Goal: Check status: Check status

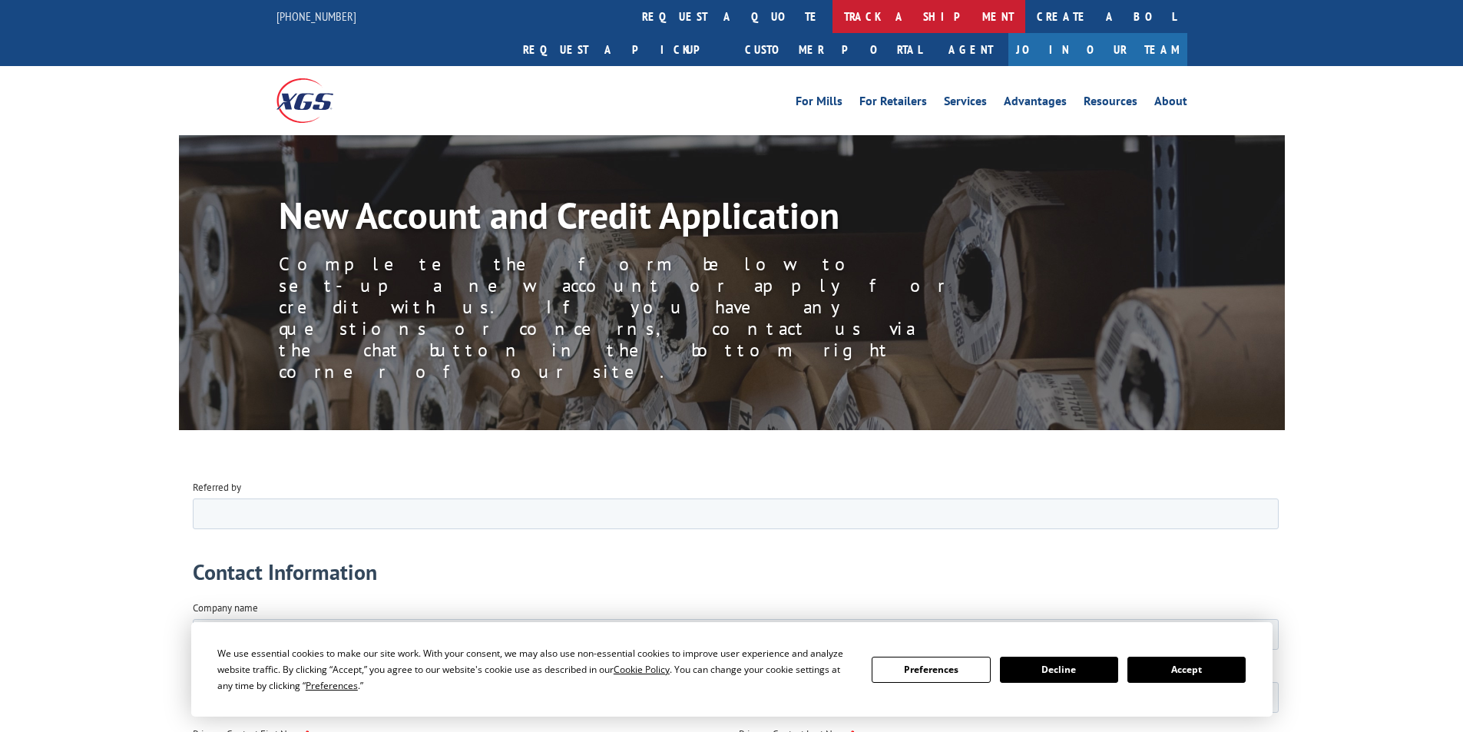
click at [833, 20] on link "track a shipment" at bounding box center [929, 16] width 193 height 33
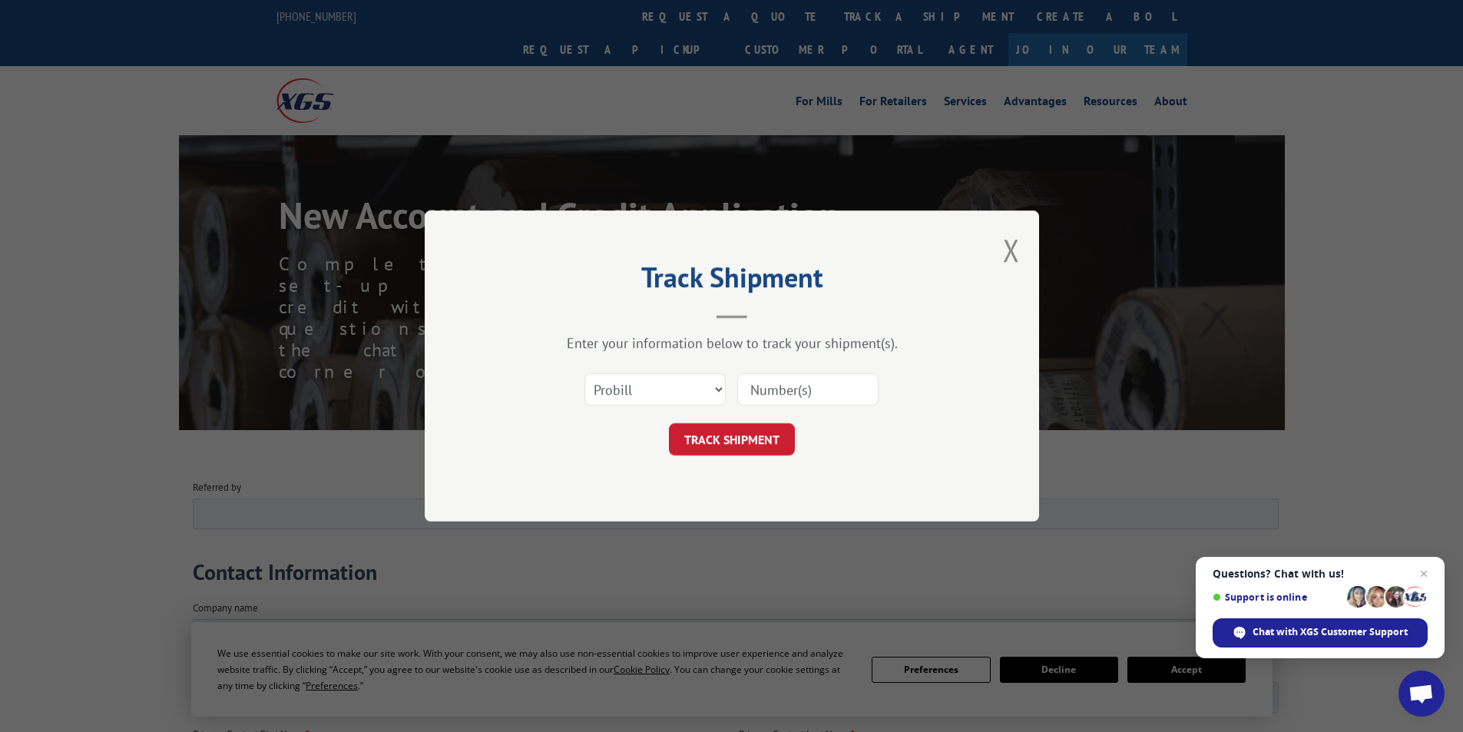
click at [811, 395] on input at bounding box center [807, 389] width 141 height 32
click at [718, 385] on select "Select category... Probill BOL PO" at bounding box center [654, 389] width 141 height 32
select select "bol"
click at [584, 373] on select "Select category... Probill BOL PO" at bounding box center [654, 389] width 141 height 32
click at [767, 389] on input at bounding box center [807, 389] width 141 height 32
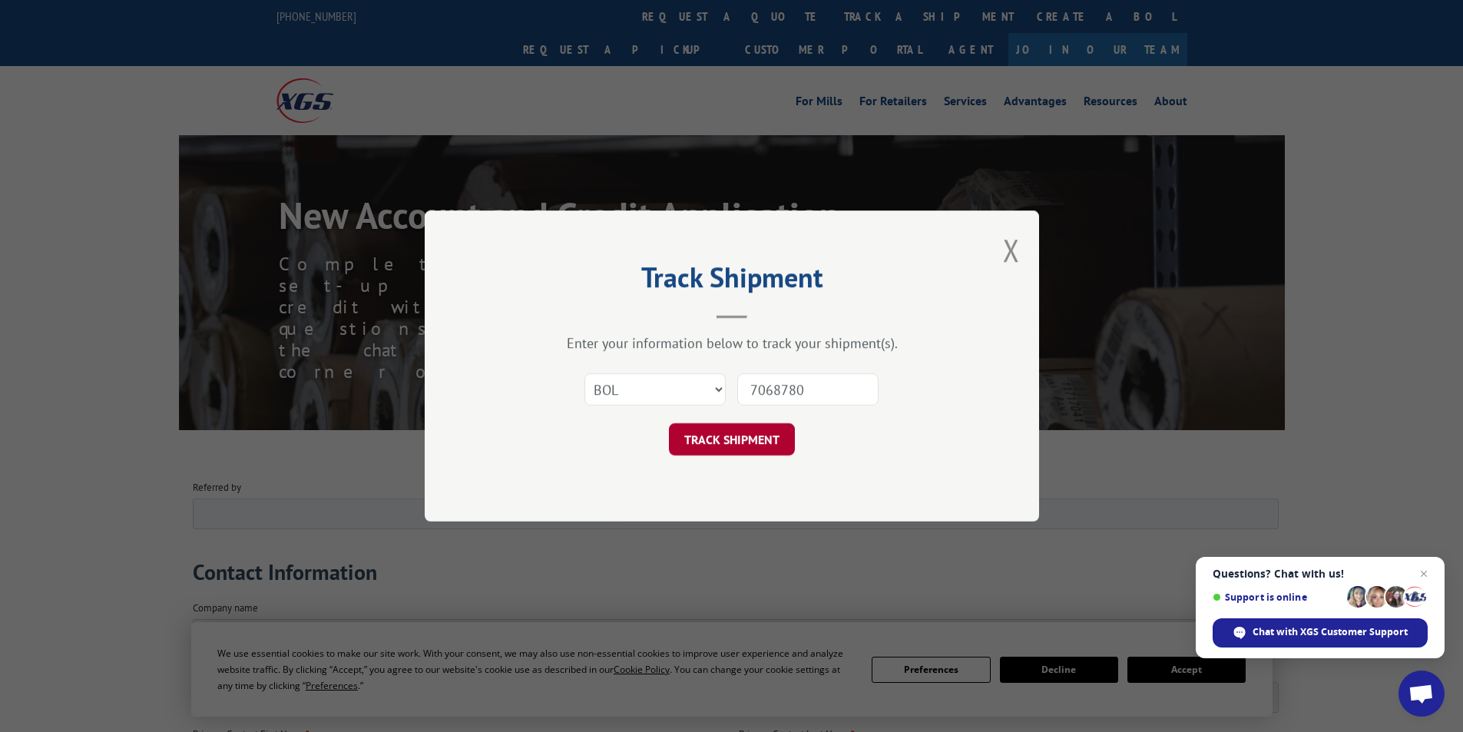
type input "7068780"
click at [712, 435] on button "TRACK SHIPMENT" at bounding box center [732, 439] width 126 height 32
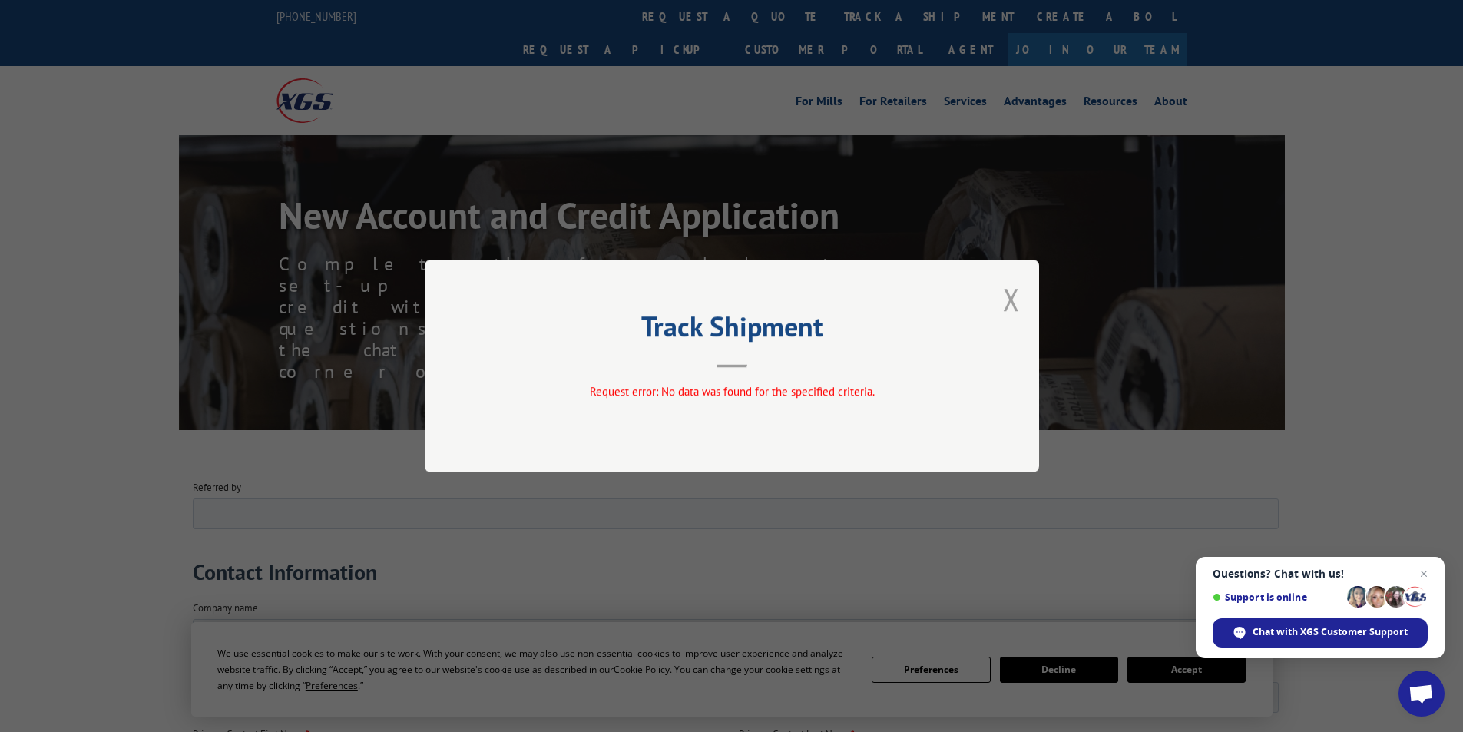
click at [1011, 306] on button "Close modal" at bounding box center [1011, 299] width 17 height 41
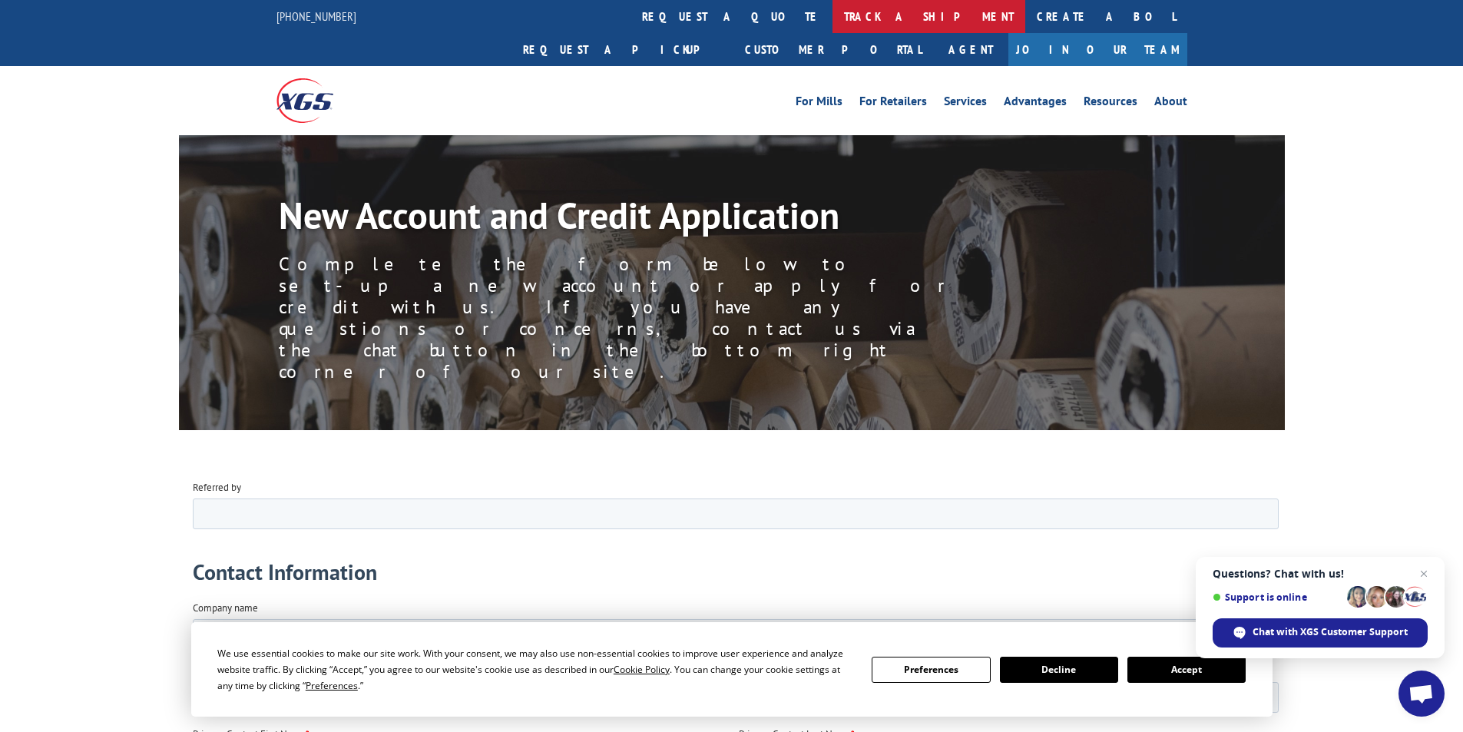
click at [833, 10] on link "track a shipment" at bounding box center [929, 16] width 193 height 33
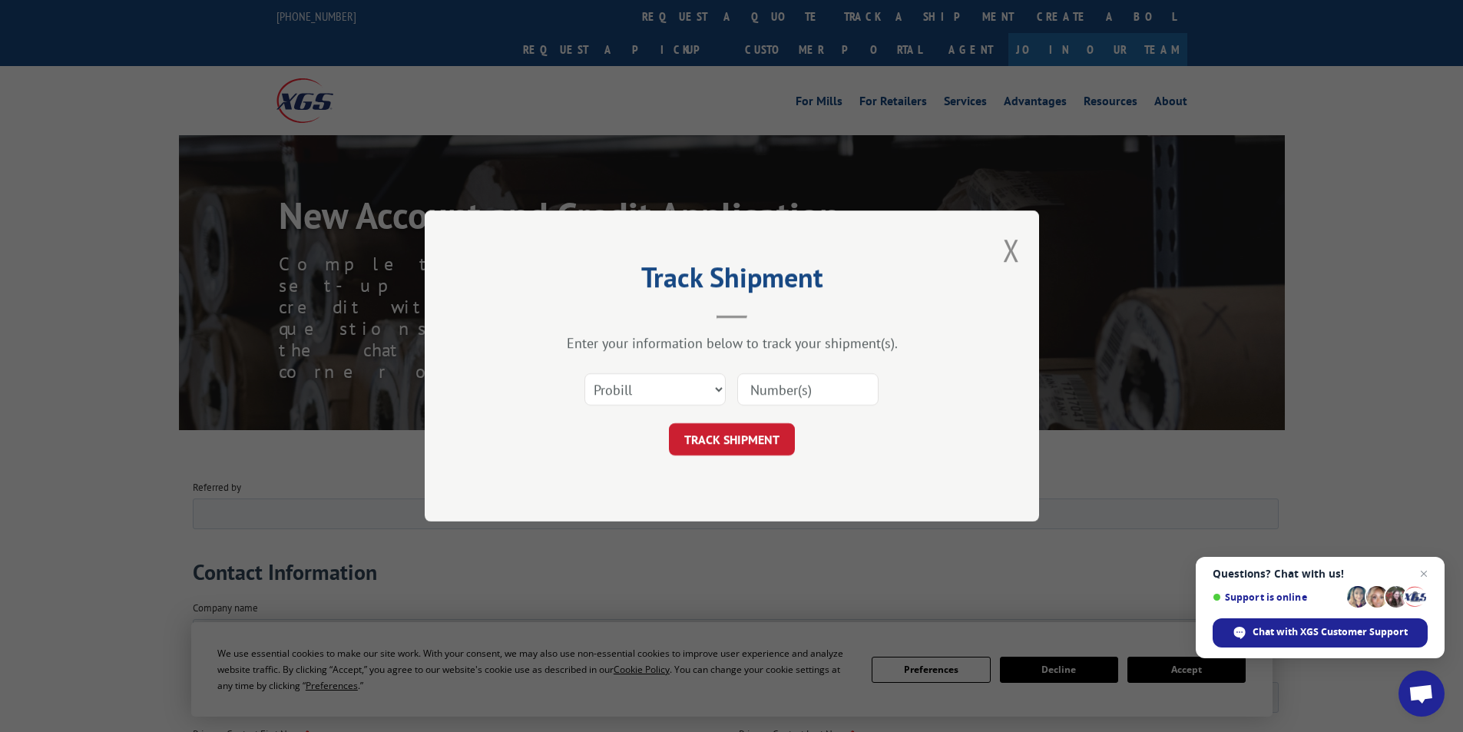
click at [752, 395] on input at bounding box center [807, 389] width 141 height 32
type input "17479940"
click at [670, 386] on select "Select category... Probill BOL PO" at bounding box center [654, 389] width 141 height 32
click at [584, 373] on select "Select category... Probill BOL PO" at bounding box center [654, 389] width 141 height 32
click at [741, 442] on button "TRACK SHIPMENT" at bounding box center [732, 439] width 126 height 32
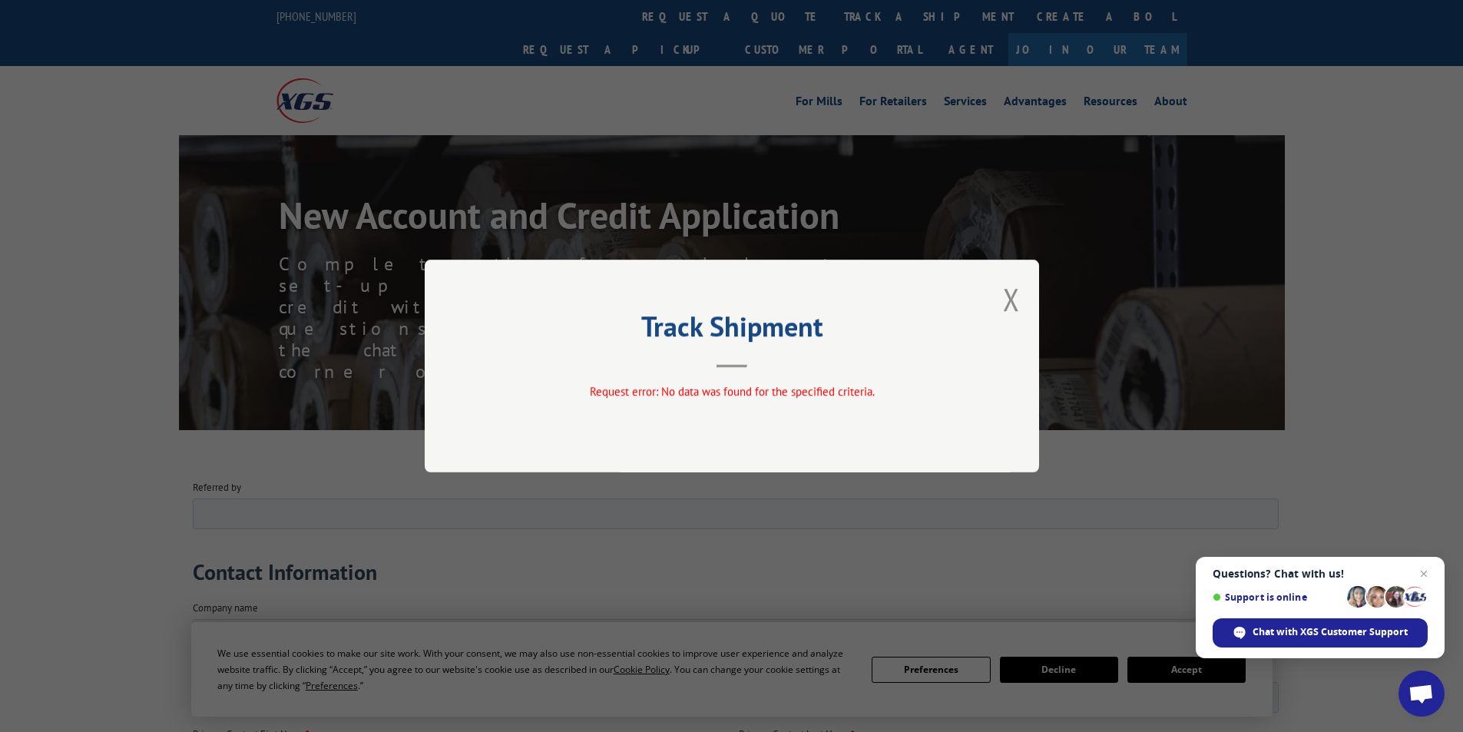
click at [1002, 299] on div "Track Shipment Request error: No data was found for the specified criteria." at bounding box center [732, 366] width 614 height 213
click at [1016, 303] on button "Close modal" at bounding box center [1011, 299] width 17 height 41
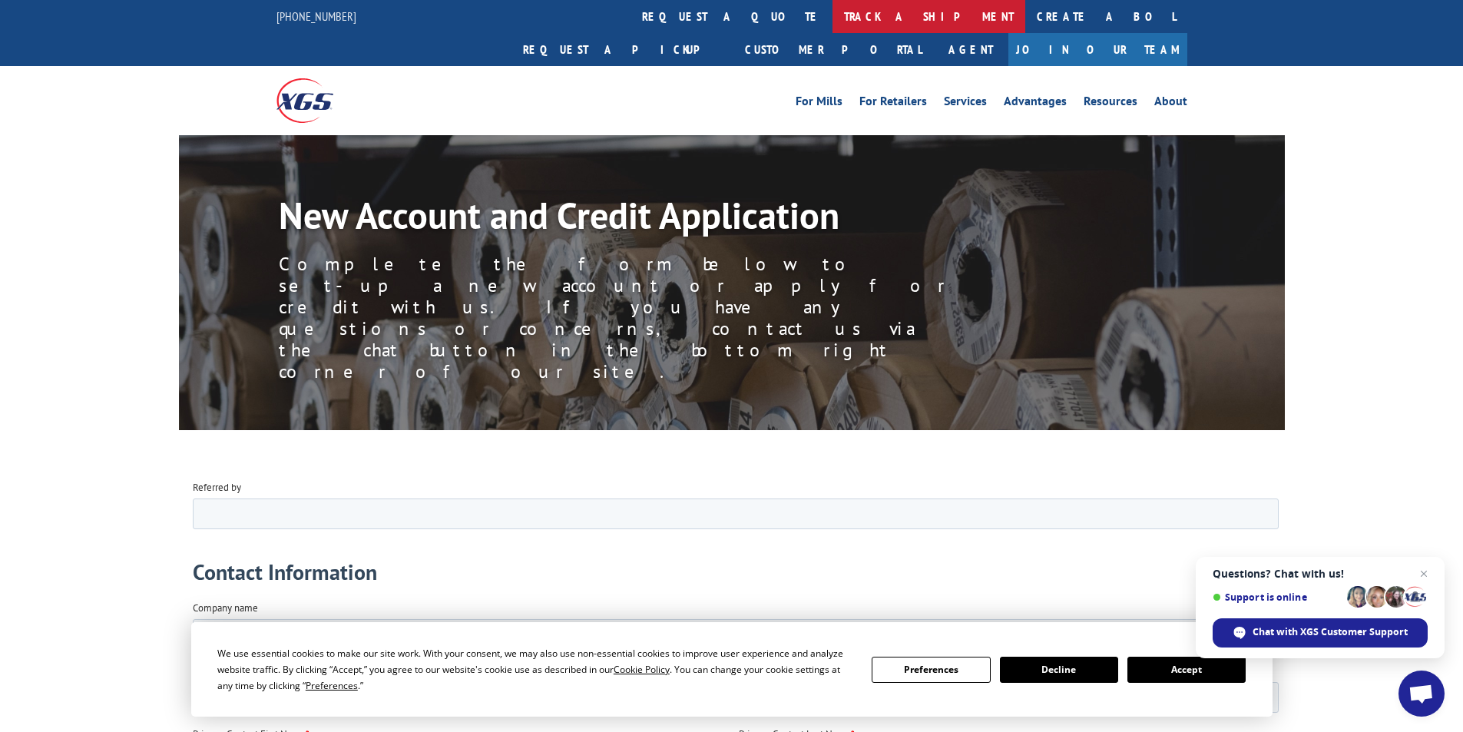
click at [833, 25] on link "track a shipment" at bounding box center [929, 16] width 193 height 33
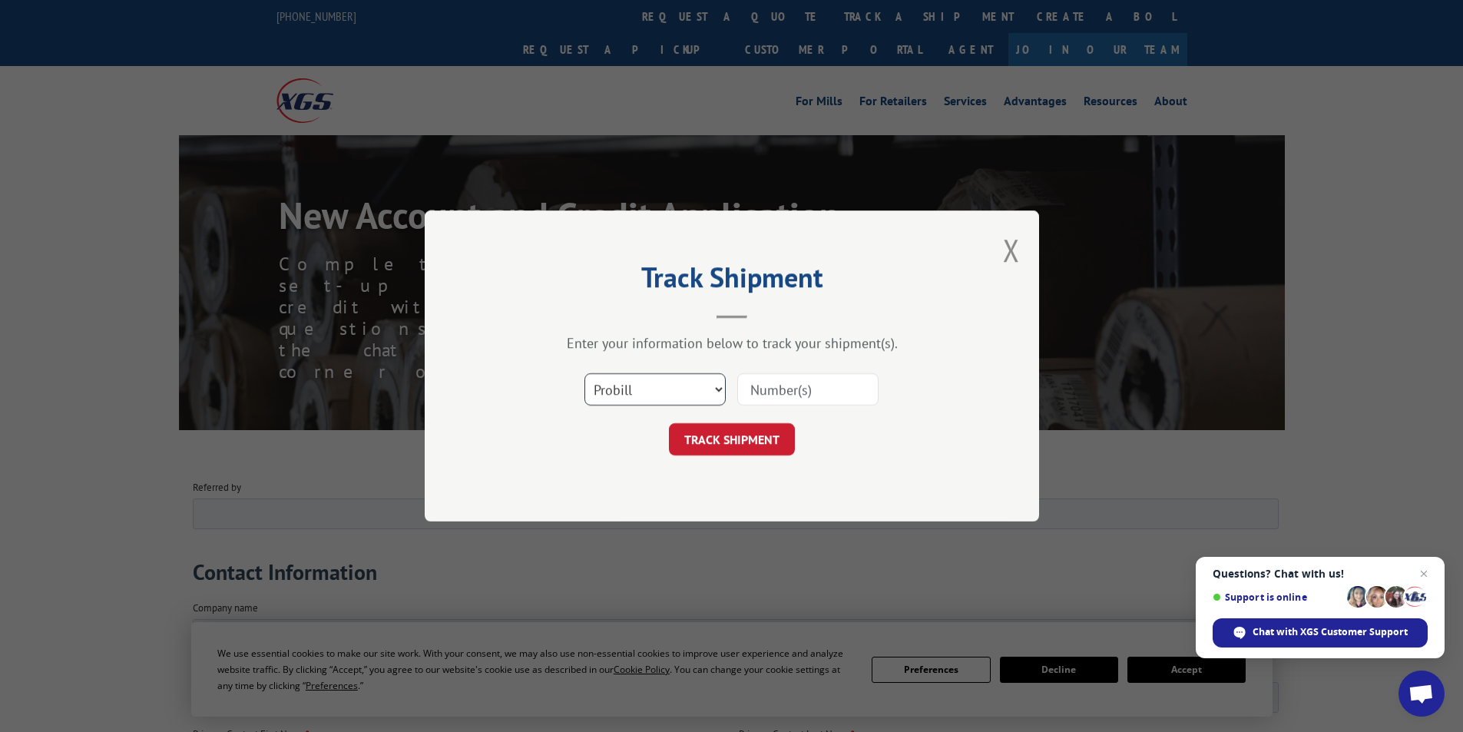
click at [660, 392] on select "Select category... Probill BOL PO" at bounding box center [654, 389] width 141 height 32
select select "bol"
click at [584, 373] on select "Select category... Probill BOL PO" at bounding box center [654, 389] width 141 height 32
click at [795, 394] on input at bounding box center [807, 389] width 141 height 32
type input "7068780"
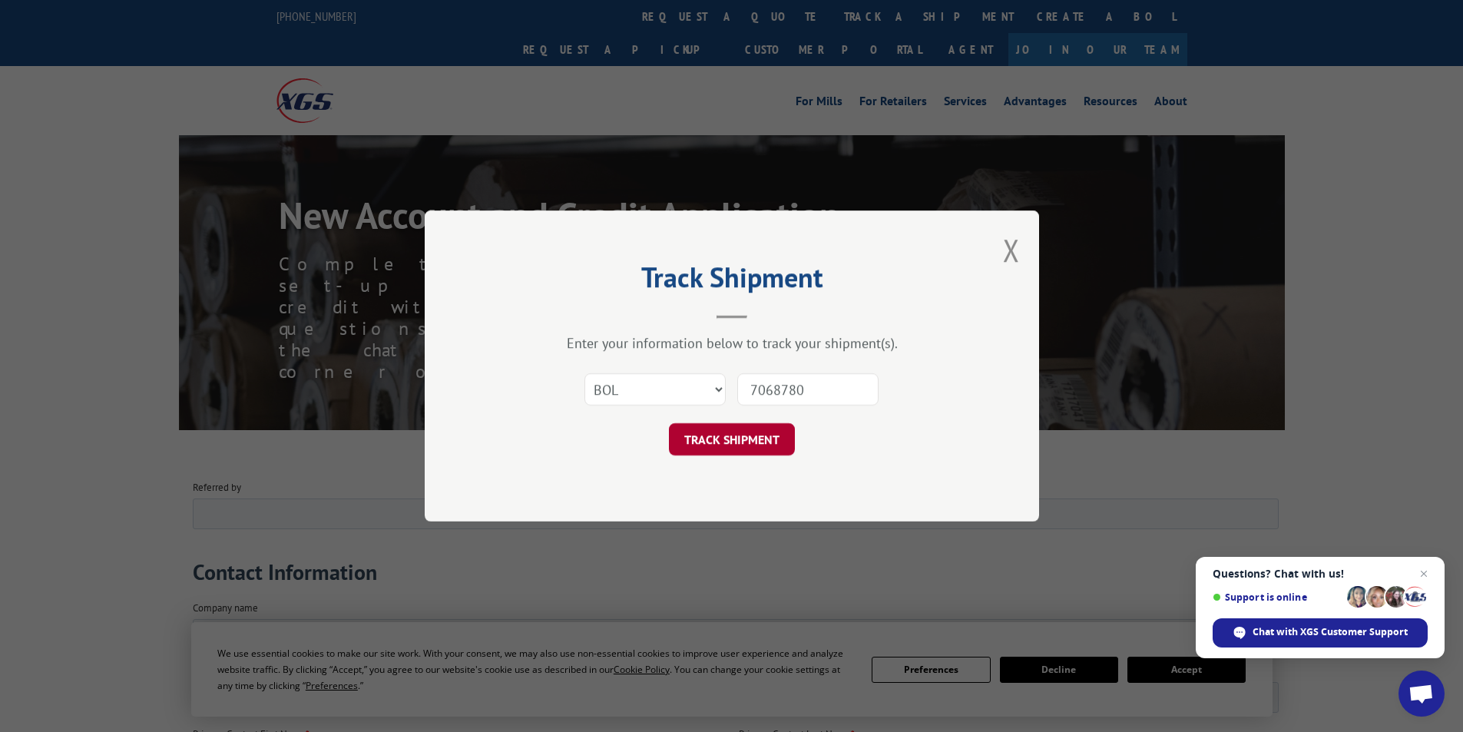
click at [766, 429] on button "TRACK SHIPMENT" at bounding box center [732, 439] width 126 height 32
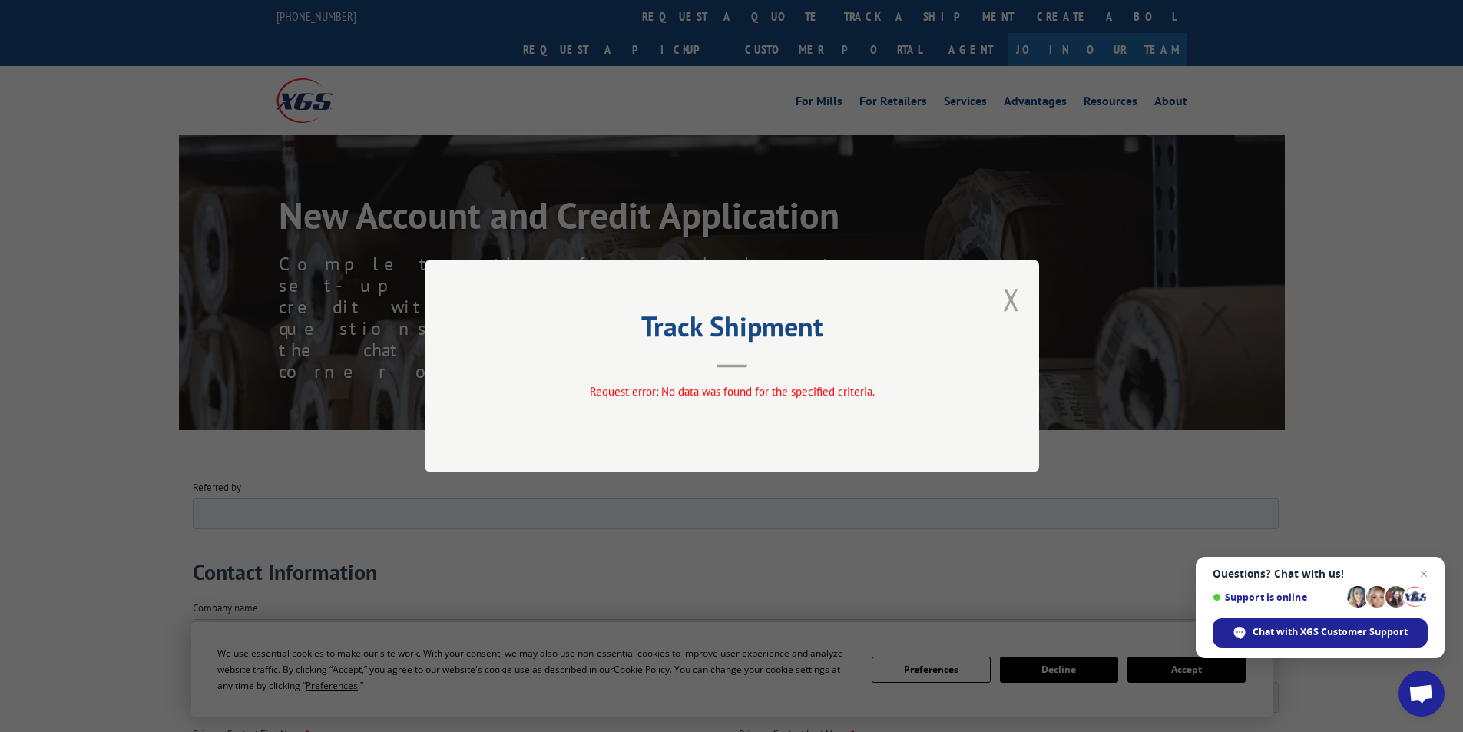
click at [1006, 292] on button "Close modal" at bounding box center [1011, 299] width 17 height 41
